Goal: Navigation & Orientation: Find specific page/section

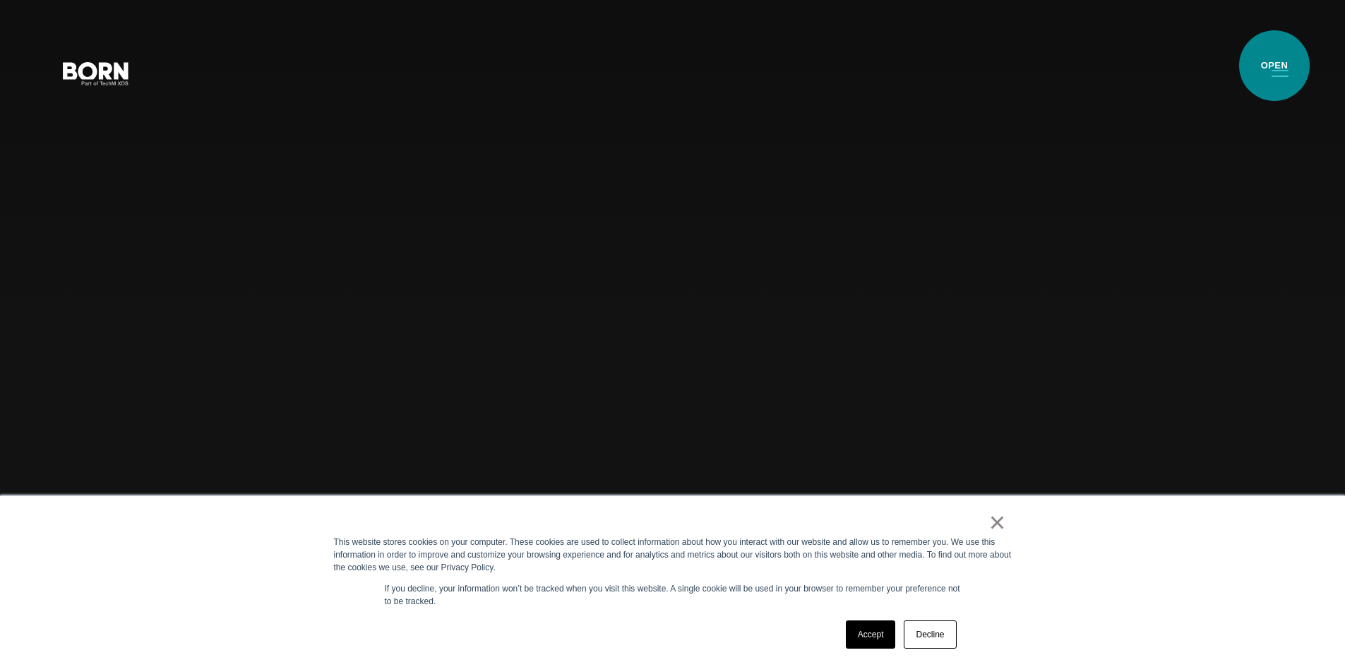
click at [1274, 66] on button "Primary Menu" at bounding box center [1280, 73] width 34 height 30
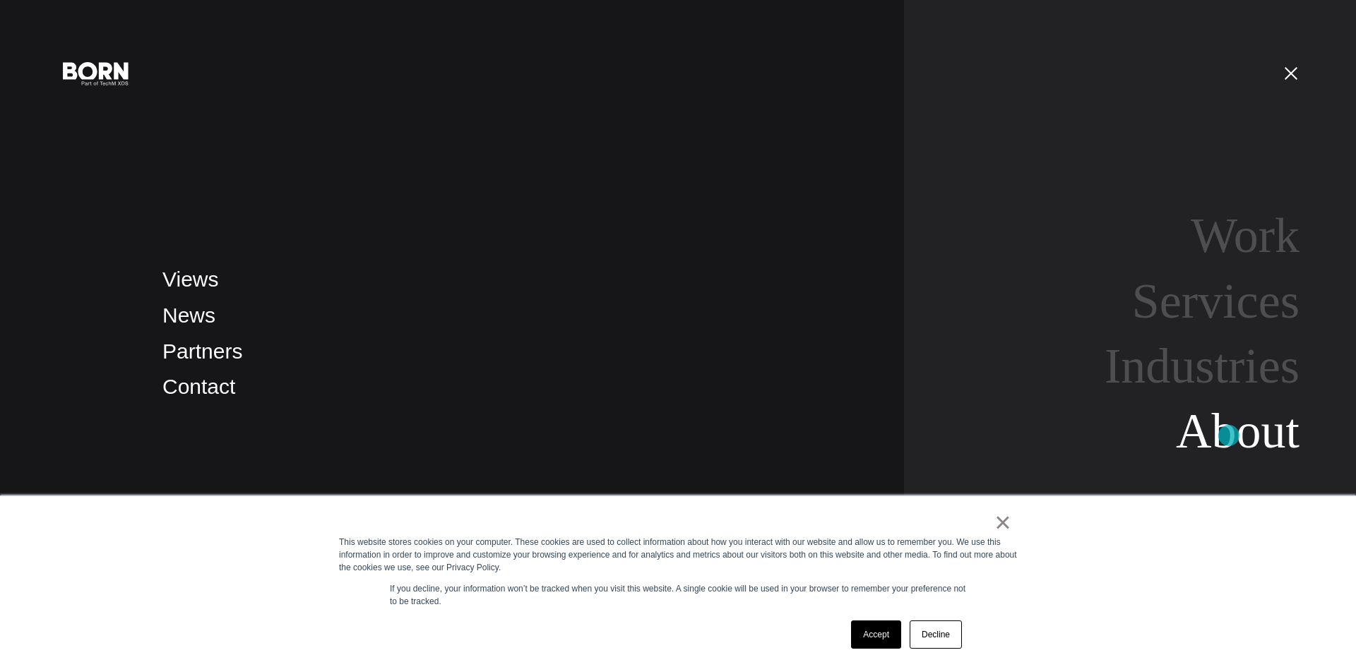
click at [1229, 435] on link "About" at bounding box center [1238, 431] width 124 height 54
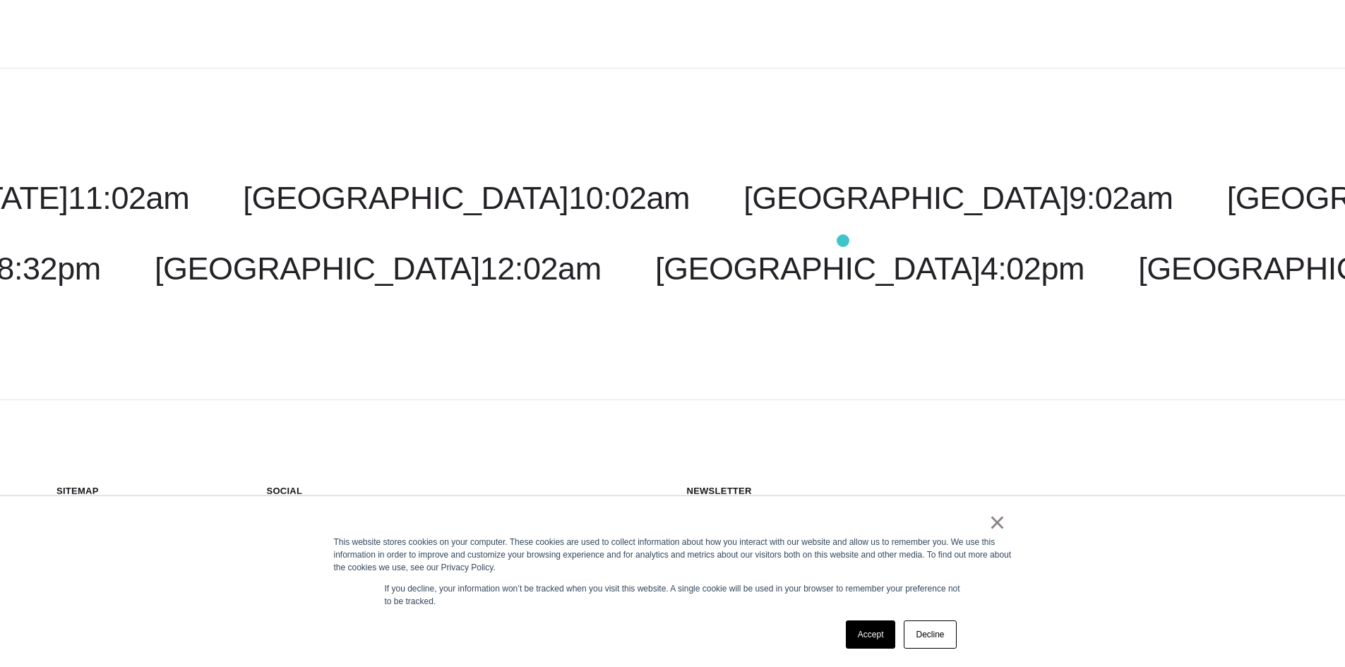
scroll to position [5427, 0]
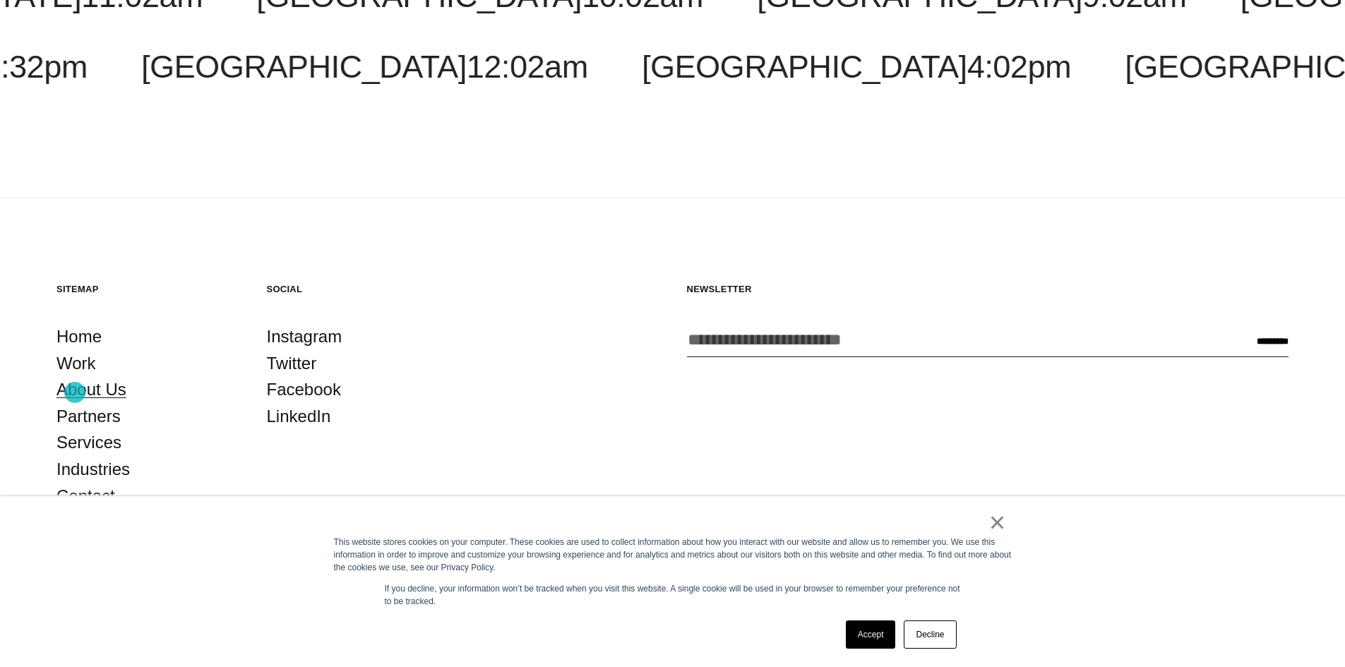
click at [75, 393] on link "About Us" at bounding box center [91, 389] width 70 height 27
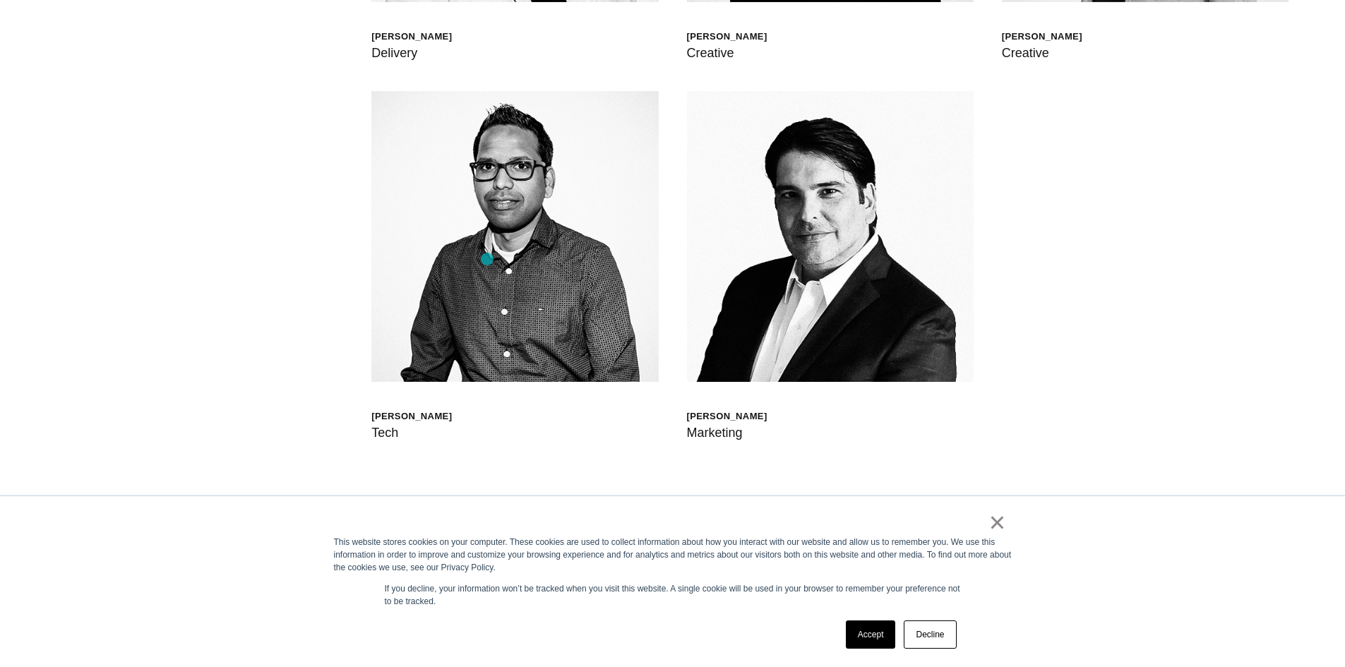
scroll to position [4872, 0]
